Goal: Task Accomplishment & Management: Use online tool/utility

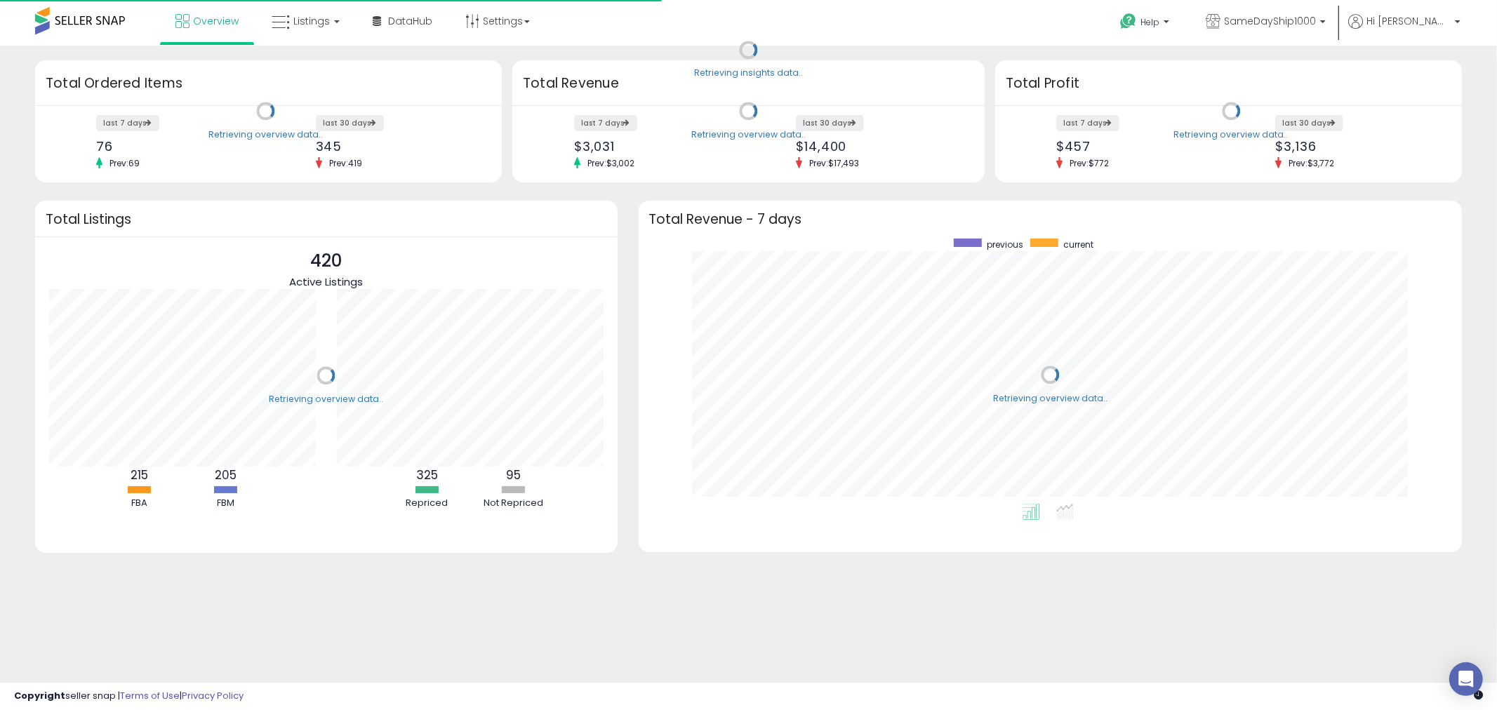
scroll to position [265, 796]
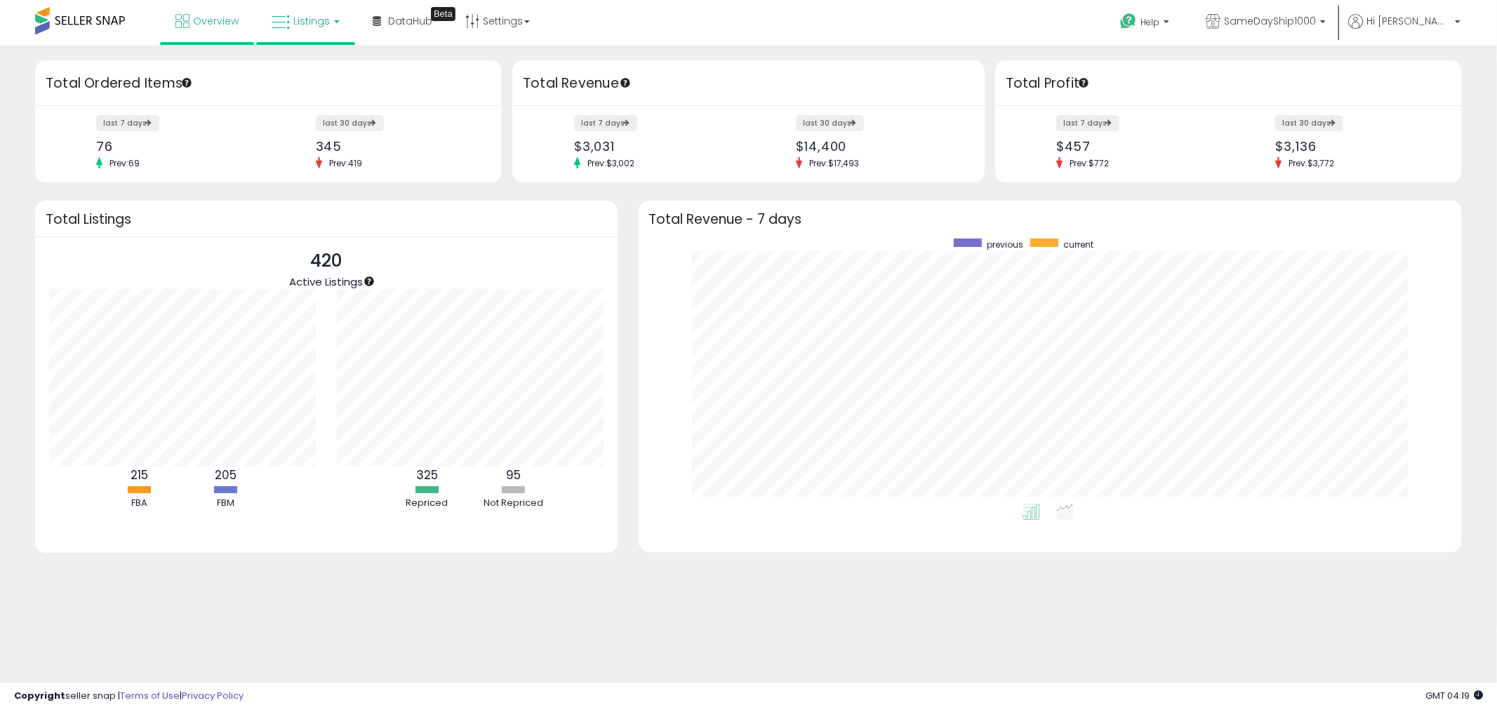
click at [314, 8] on link "Listings" at bounding box center [305, 21] width 89 height 42
click at [320, 69] on icon at bounding box center [316, 69] width 61 height 18
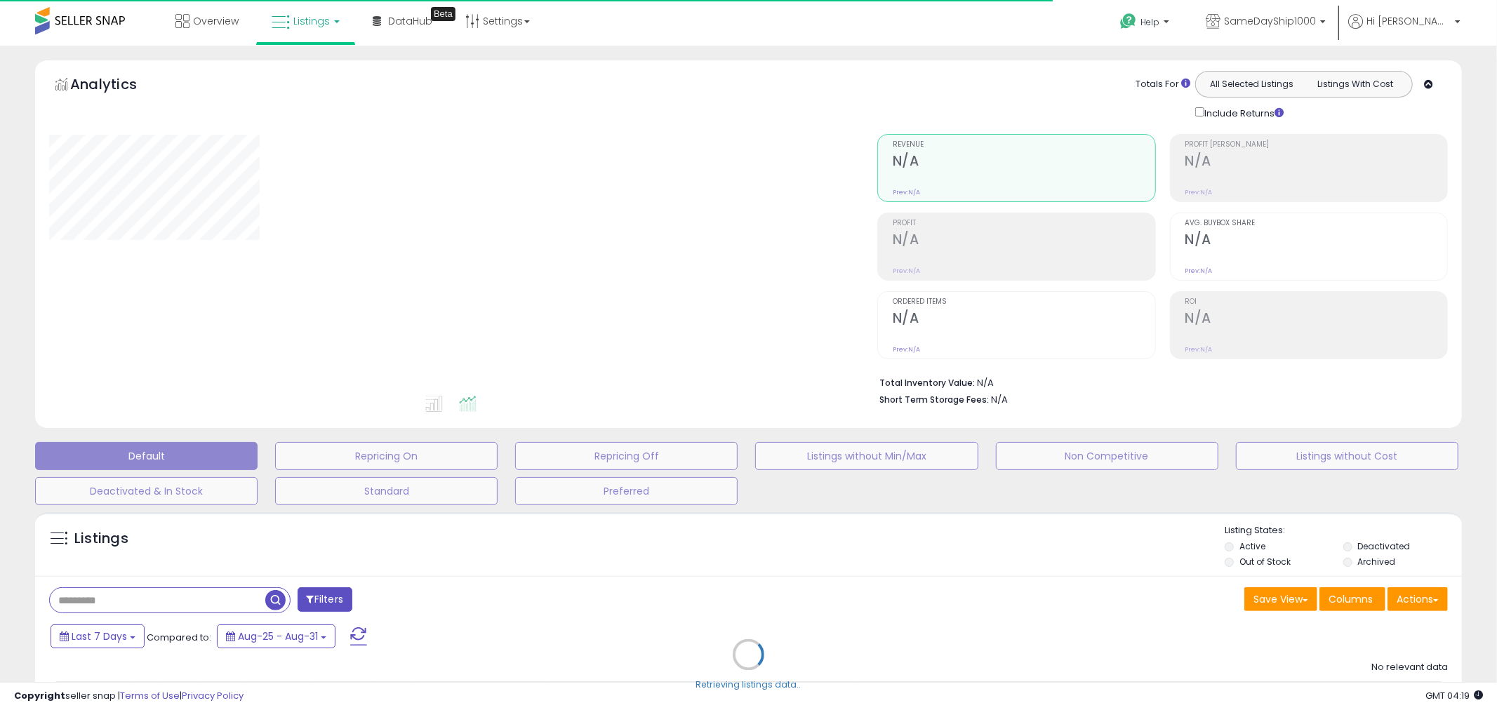
click at [225, 600] on div "Retrieving listings data.." at bounding box center [749, 665] width 1448 height 320
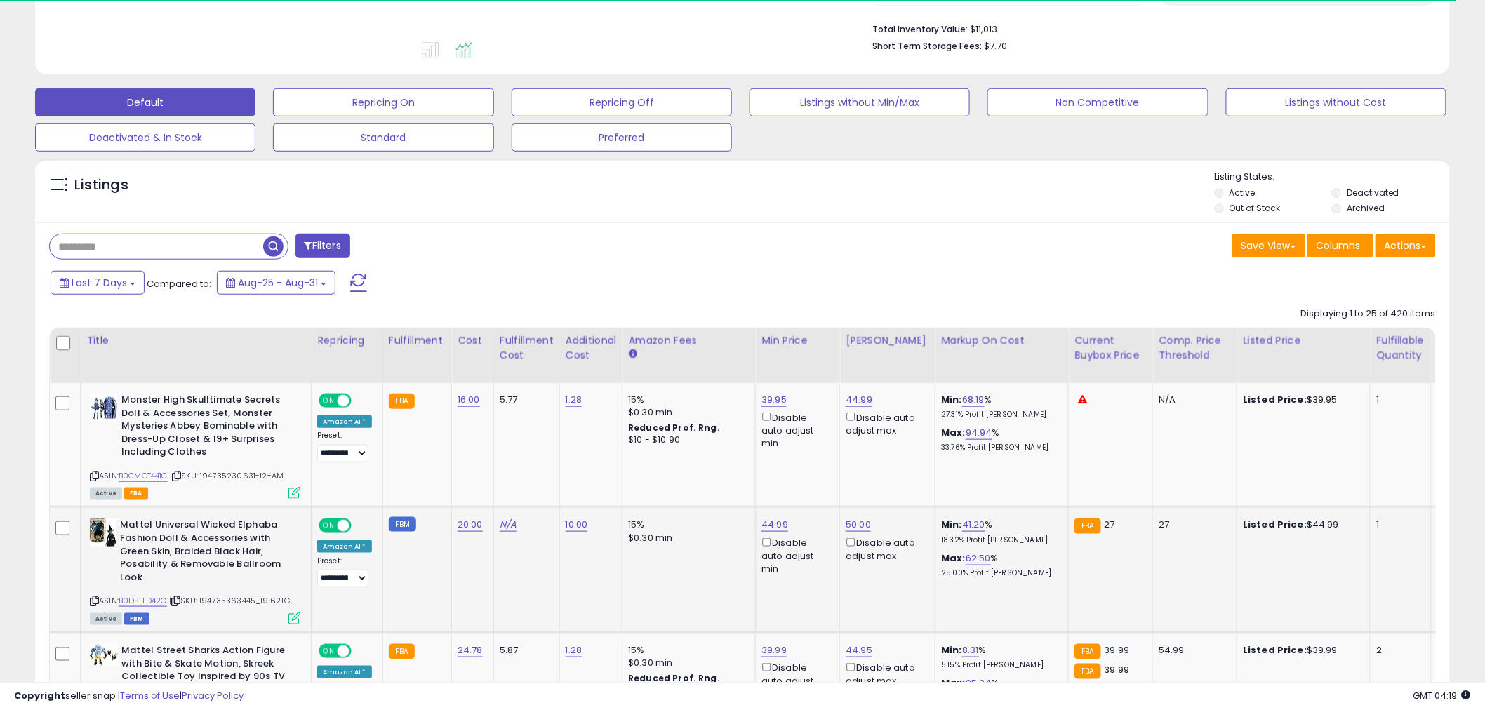
scroll to position [390, 0]
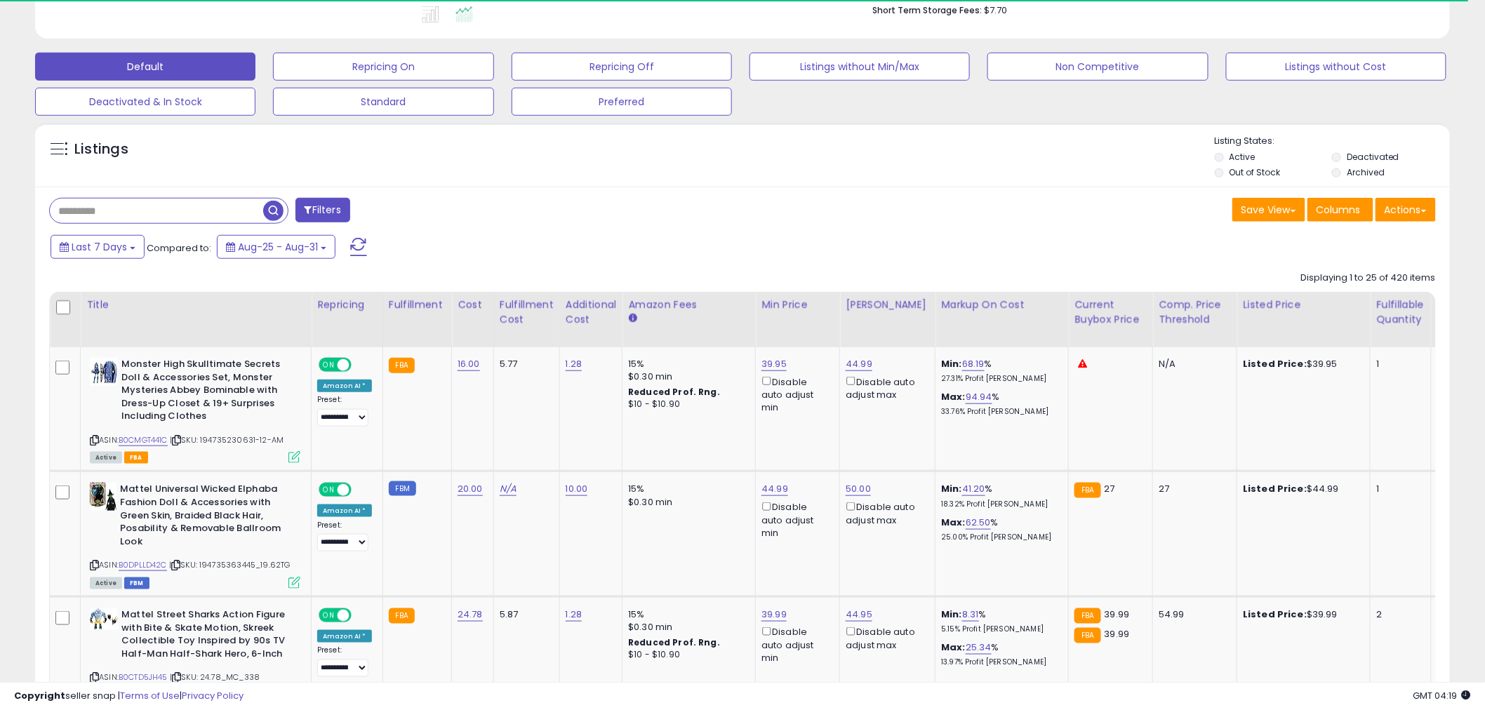
drag, startPoint x: 181, startPoint y: 218, endPoint x: 199, endPoint y: 216, distance: 18.4
click at [181, 218] on input "text" at bounding box center [156, 211] width 213 height 25
paste input "**********"
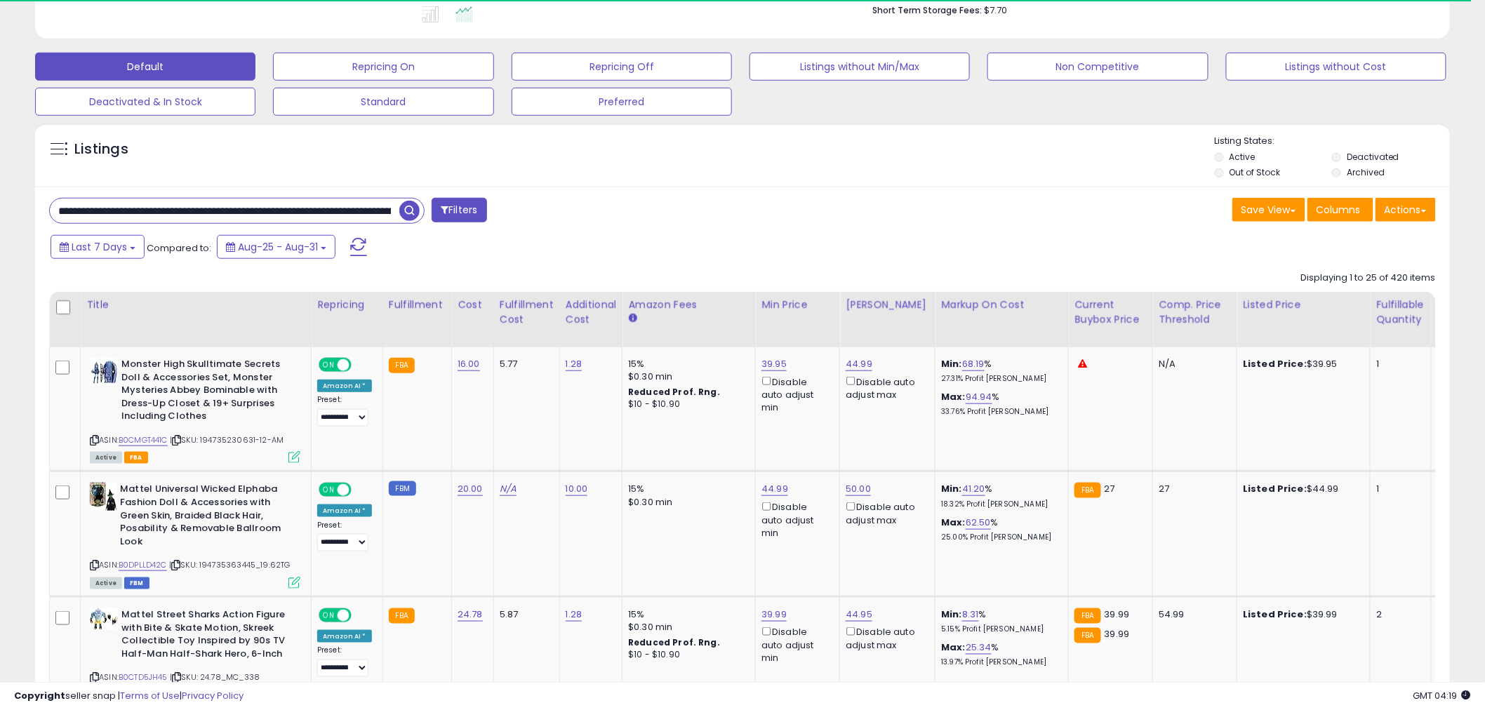
scroll to position [0, 143]
click at [394, 218] on input "**********" at bounding box center [225, 211] width 350 height 25
type input "**********"
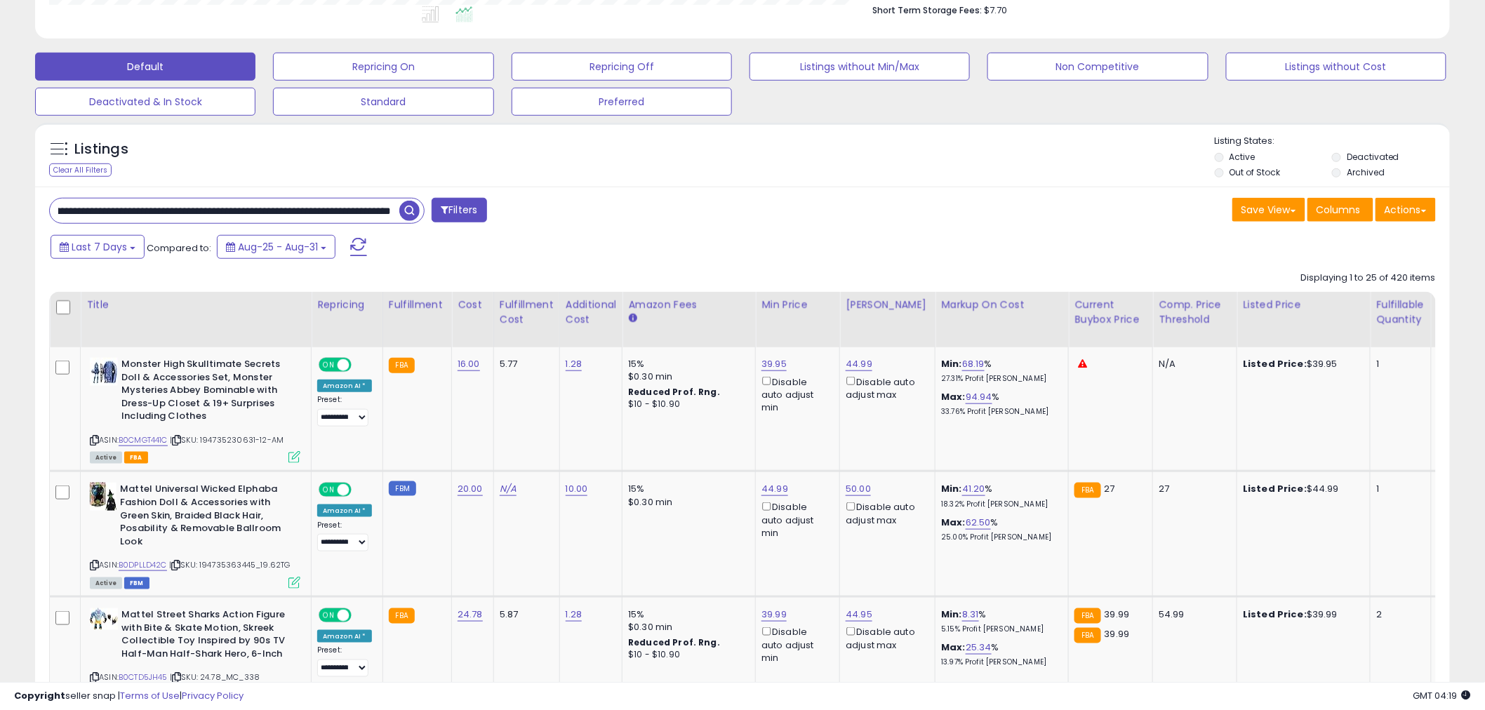
scroll to position [0, 0]
click at [404, 212] on span "button" at bounding box center [409, 211] width 20 height 20
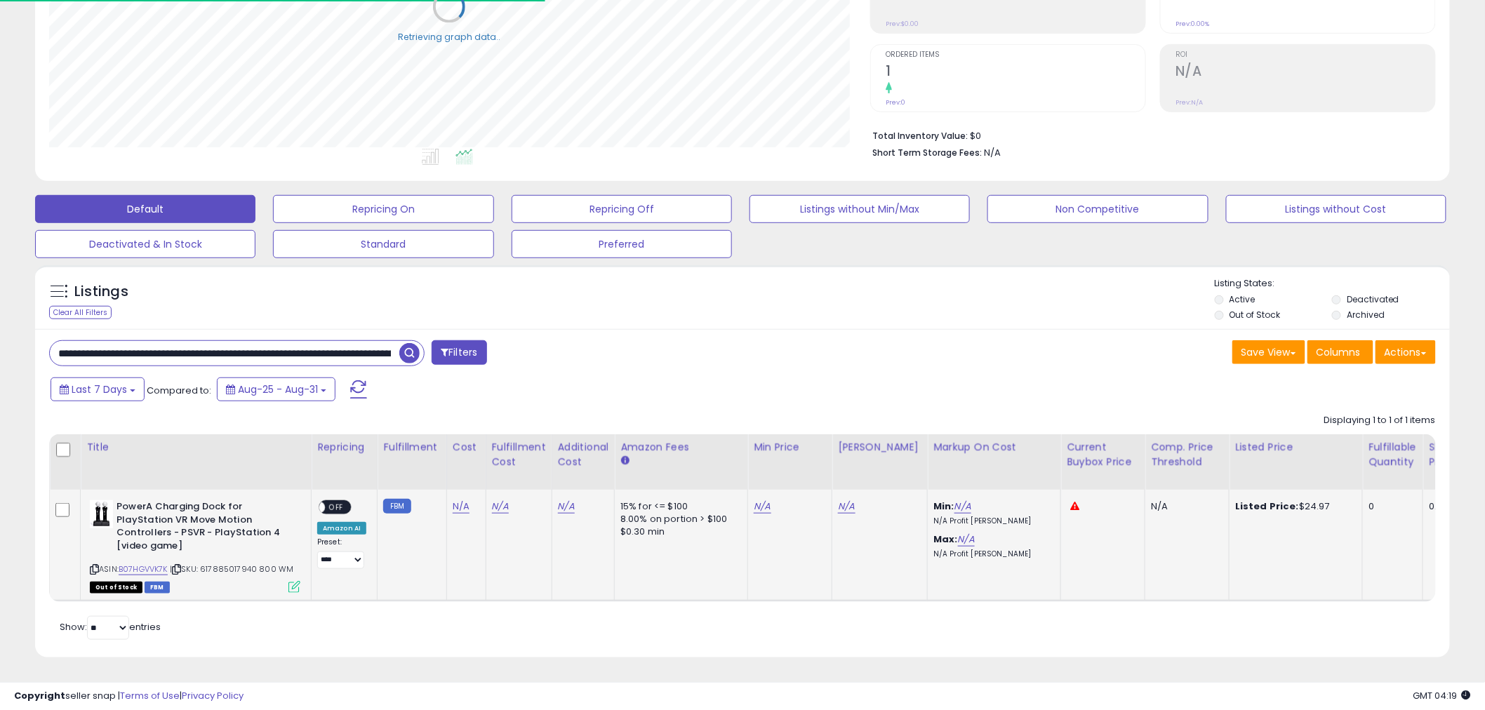
scroll to position [258, 0]
click at [175, 539] on b "PowerA Charging Dock for PlayStation VR Move Motion Controllers - PSVR - PlaySt…" at bounding box center [202, 528] width 171 height 55
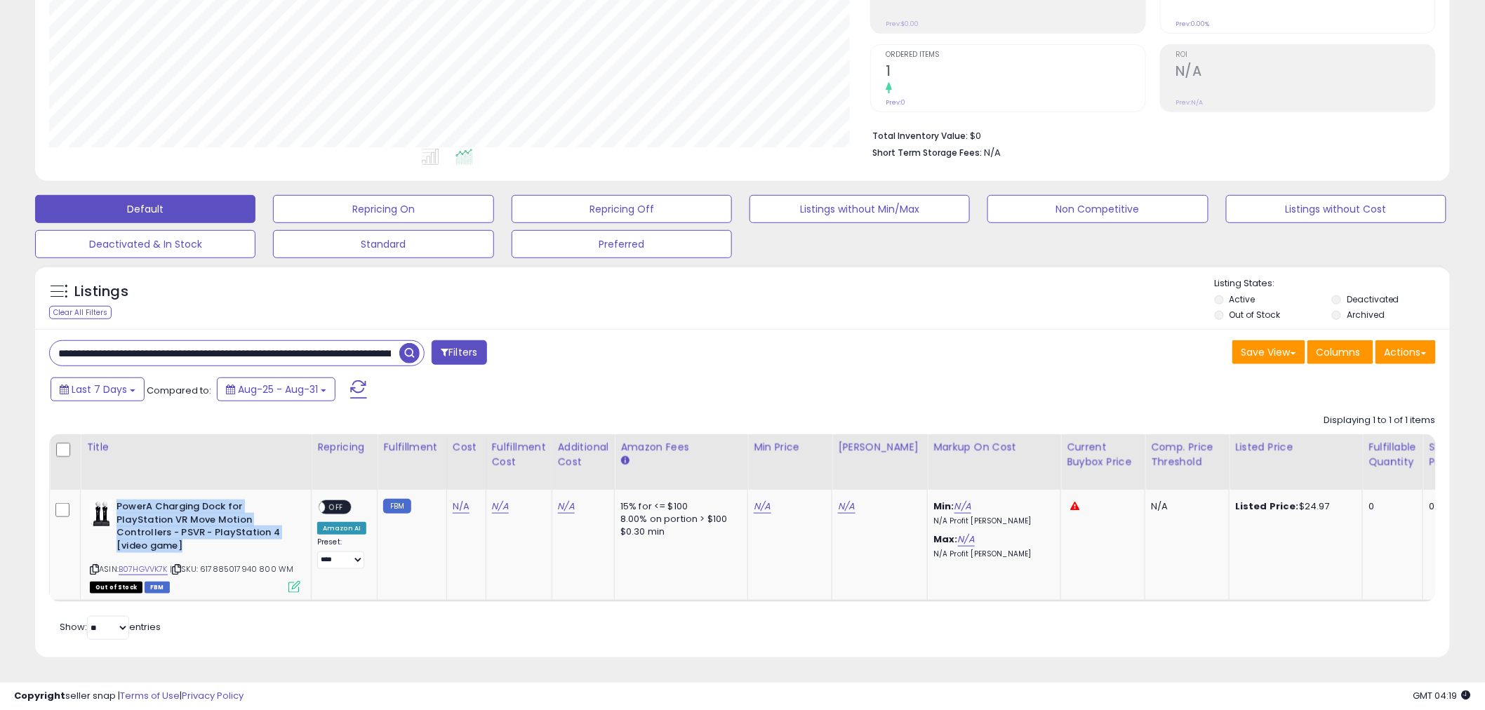
copy b "PowerA Charging Dock for PlayStation VR Move Motion Controllers - PSVR - PlaySt…"
click at [141, 564] on link "B07HGVVK7K" at bounding box center [143, 570] width 49 height 12
click at [92, 566] on icon at bounding box center [94, 570] width 9 height 8
click at [177, 566] on icon at bounding box center [176, 570] width 9 height 8
click at [181, 566] on icon at bounding box center [176, 570] width 9 height 8
